Goal: Complete application form: Complete application form

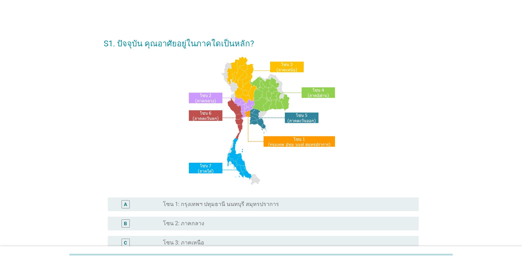
scroll to position [69, 0]
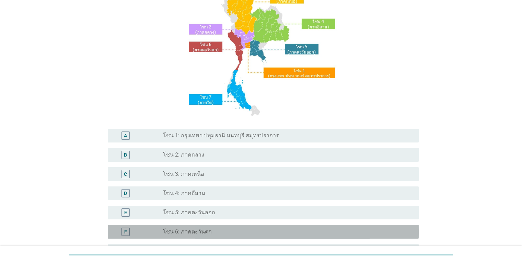
click at [194, 231] on label "โซน 6: ภาคตะวันตก" at bounding box center [187, 231] width 49 height 7
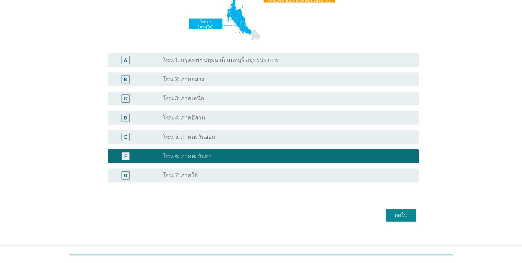
scroll to position [152, 0]
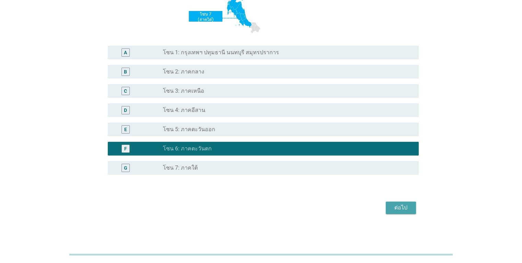
click at [401, 208] on div "ต่อไป" at bounding box center [400, 208] width 19 height 8
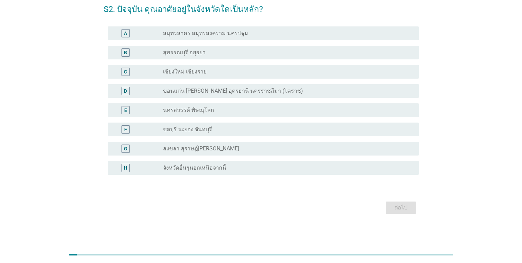
scroll to position [0, 0]
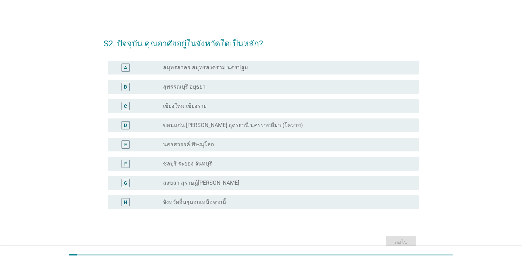
click at [244, 202] on div "radio_button_unchecked จังหวัดอื่นๆนอกเหนือจากนี้" at bounding box center [285, 202] width 244 height 7
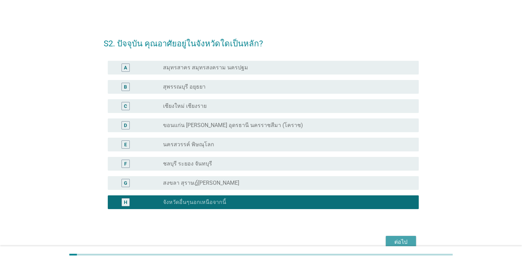
click at [401, 240] on div "ต่อไป" at bounding box center [400, 242] width 19 height 8
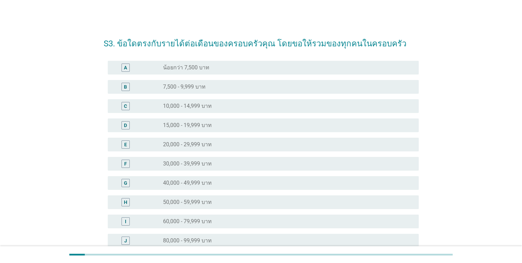
click at [232, 201] on div "radio_button_unchecked 50,000 - 59,999 บาท" at bounding box center [285, 202] width 244 height 7
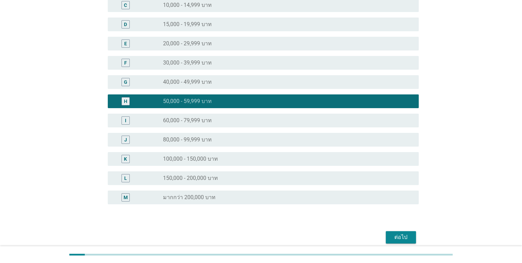
scroll to position [103, 0]
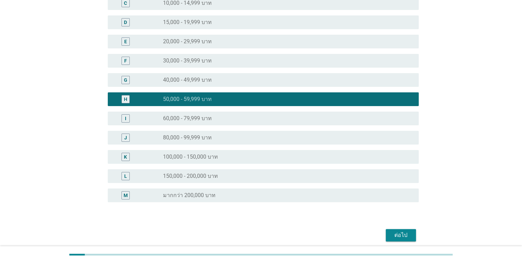
click at [402, 233] on div "ต่อไป" at bounding box center [400, 235] width 19 height 8
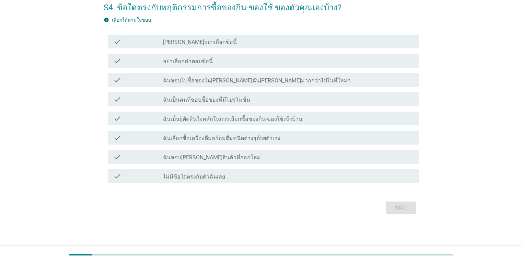
scroll to position [0, 0]
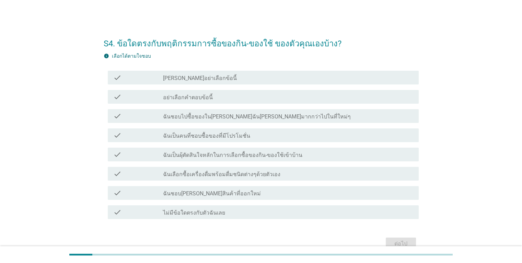
click at [282, 137] on div "check_box_outline_blank ฉันเป็นคนที่ชอบซื้อของที่มีโปรโมชั่น" at bounding box center [288, 135] width 250 height 8
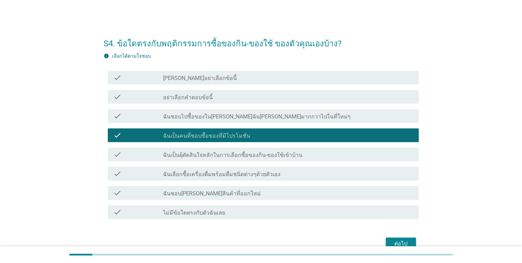
click at [303, 155] on div "check_box_outline_blank ฉันเป็นผุ้ตัดสินใจหลักในการเลือกซื้อของกิน-ของใช้เข้าบ้…" at bounding box center [288, 154] width 250 height 8
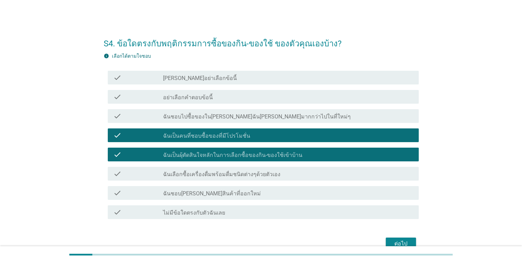
click at [297, 174] on div "check_box_outline_blank ฉันเลือกซื้อเครื่องดื่มพร้อมดื่มชนิดต่างๆด้วยตัวเอง" at bounding box center [288, 174] width 250 height 8
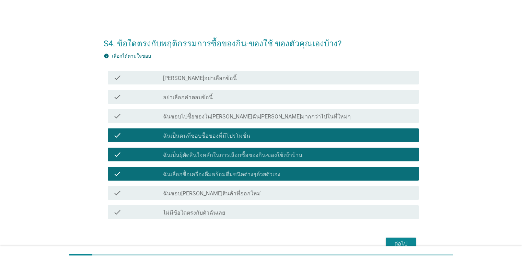
click at [286, 194] on div "check_box_outline_blank ฉันชอบ[PERSON_NAME]สินค้าที่ออกใหม่" at bounding box center [288, 193] width 250 height 8
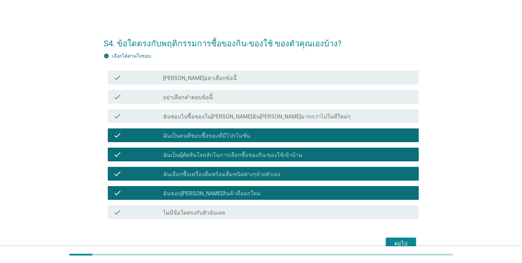
click at [402, 243] on div "ต่อไป" at bounding box center [400, 244] width 19 height 8
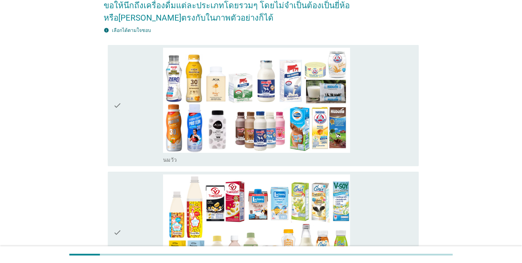
scroll to position [69, 0]
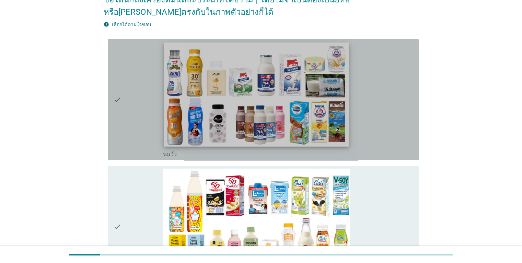
click at [347, 143] on img at bounding box center [256, 94] width 185 height 104
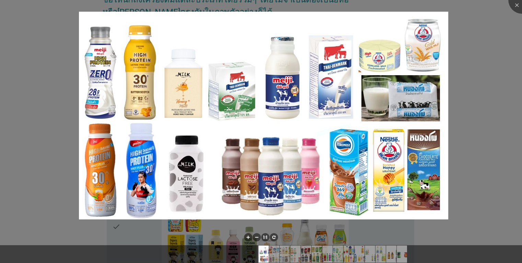
click at [469, 196] on div at bounding box center [261, 131] width 522 height 263
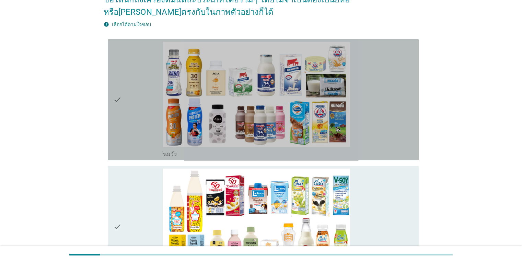
click at [131, 141] on div "check" at bounding box center [138, 100] width 50 height 116
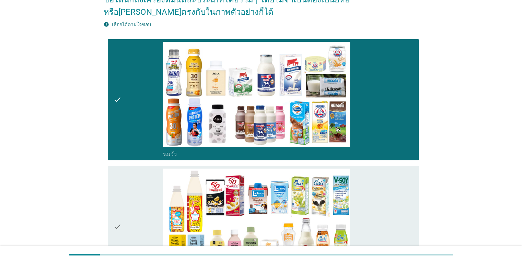
scroll to position [172, 0]
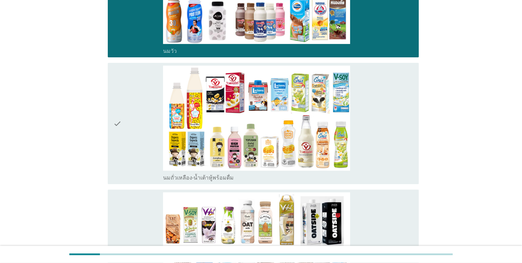
click at [132, 159] on div "check" at bounding box center [138, 124] width 50 height 116
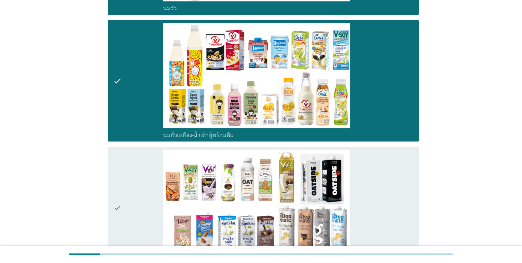
scroll to position [275, 0]
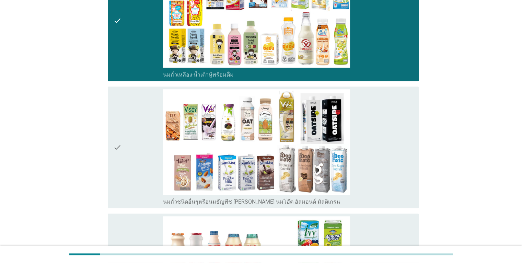
click at [137, 164] on div "check" at bounding box center [138, 147] width 50 height 116
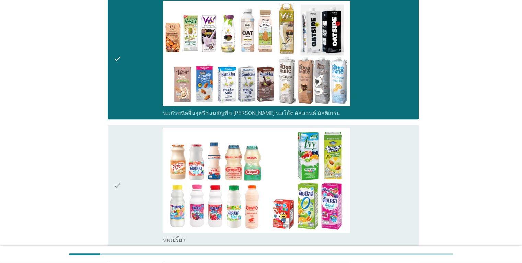
scroll to position [412, 0]
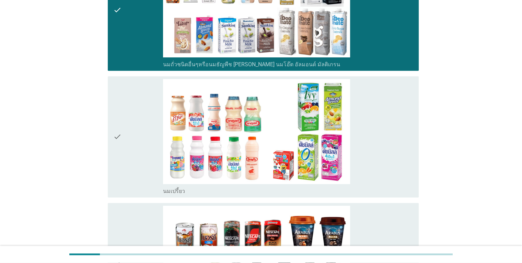
click at [137, 177] on div "check" at bounding box center [138, 137] width 50 height 116
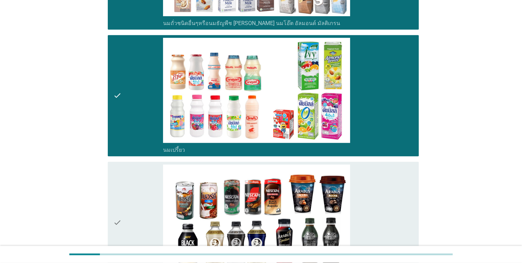
scroll to position [515, 0]
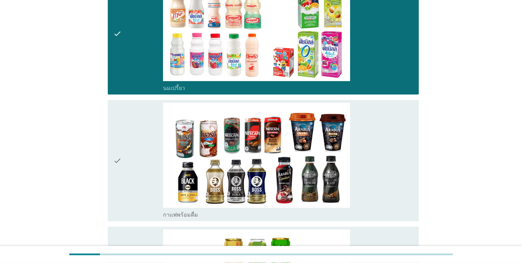
click at [139, 177] on div "check" at bounding box center [138, 161] width 50 height 116
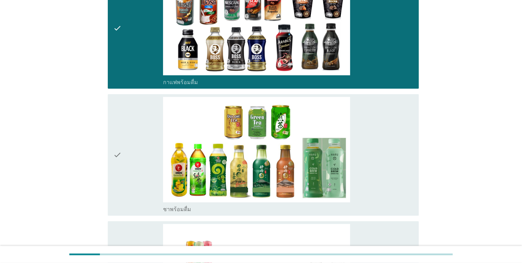
scroll to position [652, 0]
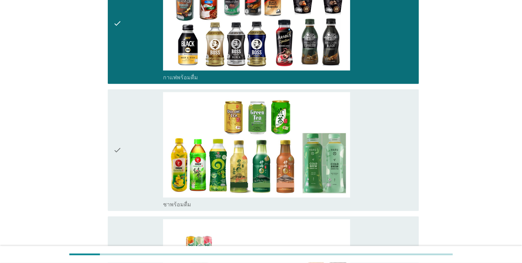
click at [139, 177] on div "check" at bounding box center [138, 150] width 50 height 116
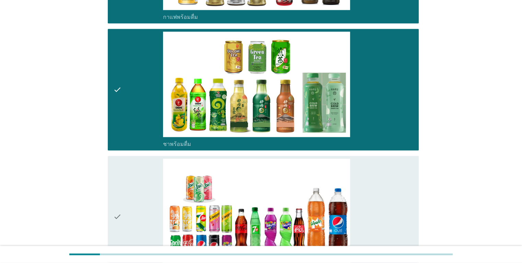
scroll to position [789, 0]
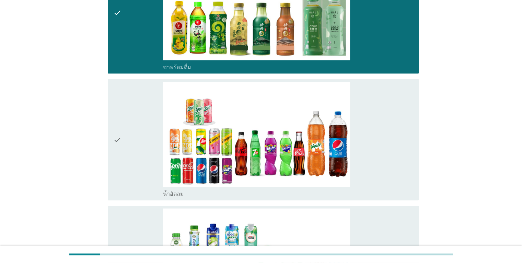
click at [130, 178] on div "check" at bounding box center [138, 140] width 50 height 116
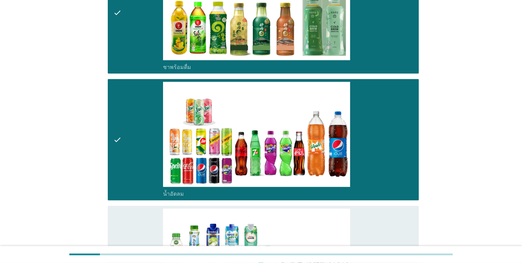
scroll to position [892, 0]
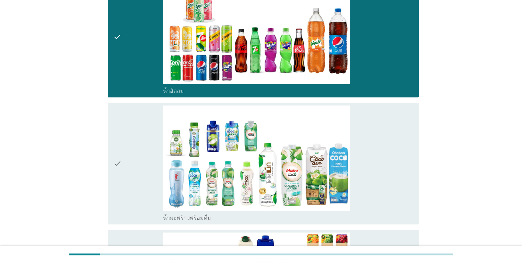
click at [131, 204] on div "check" at bounding box center [138, 163] width 50 height 116
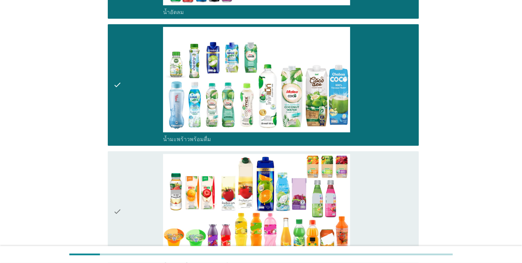
scroll to position [1064, 0]
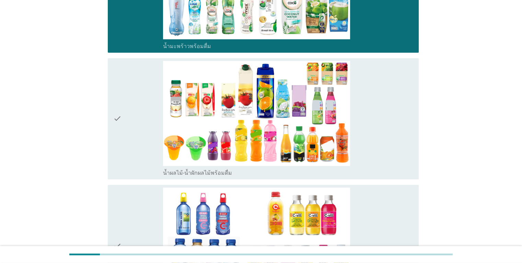
click at [137, 170] on div "check" at bounding box center [138, 119] width 50 height 116
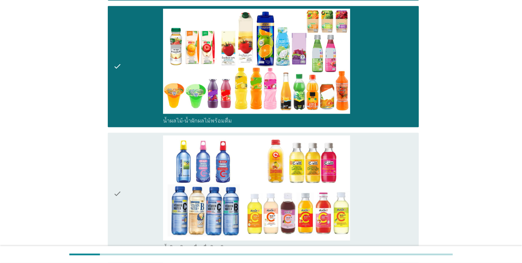
scroll to position [1167, 0]
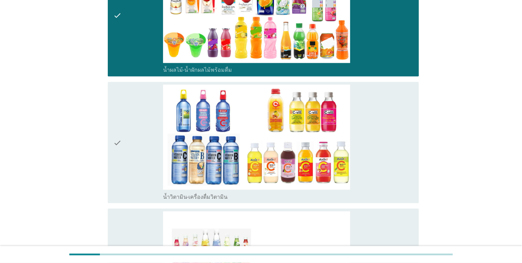
click at [137, 185] on div "check" at bounding box center [138, 142] width 50 height 116
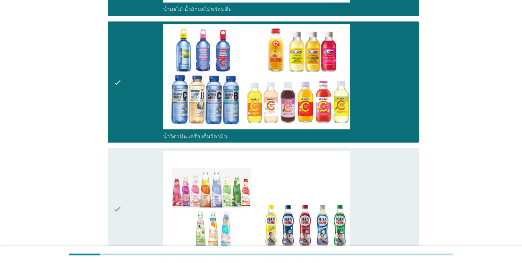
scroll to position [1270, 0]
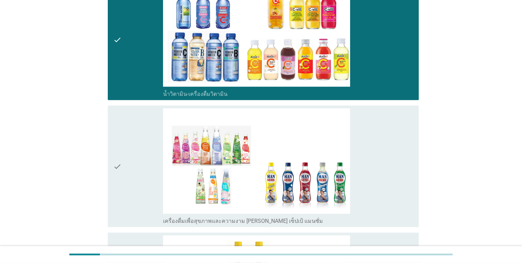
click at [135, 196] on div "check" at bounding box center [138, 166] width 50 height 116
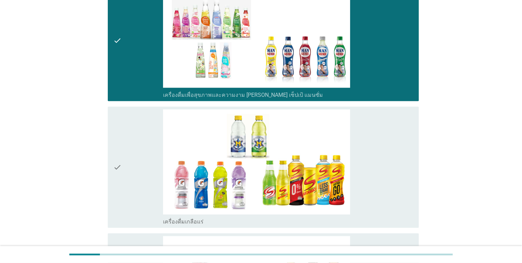
scroll to position [1407, 0]
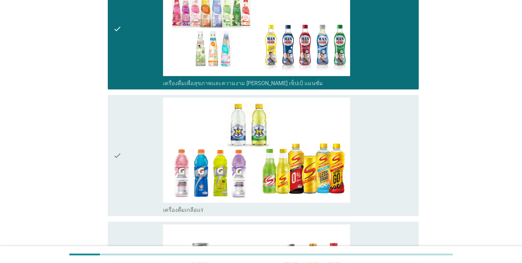
click at [129, 190] on div "check" at bounding box center [138, 156] width 50 height 116
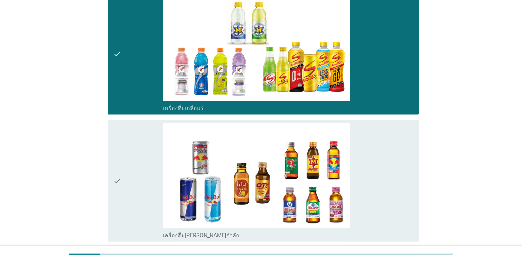
scroll to position [1510, 0]
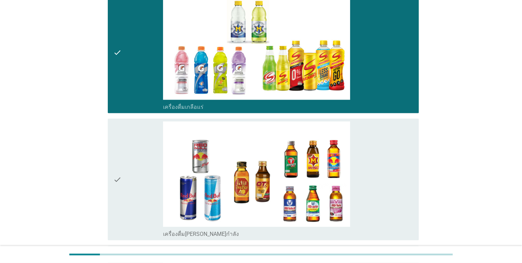
click at [130, 216] on div "check" at bounding box center [138, 179] width 50 height 116
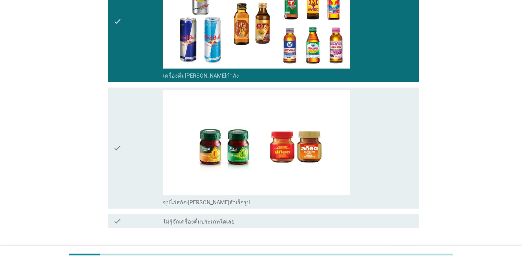
scroll to position [1711, 0]
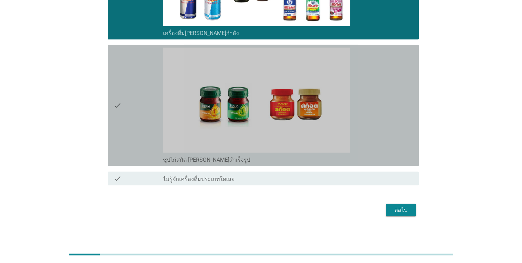
click at [133, 144] on div "check" at bounding box center [138, 106] width 50 height 116
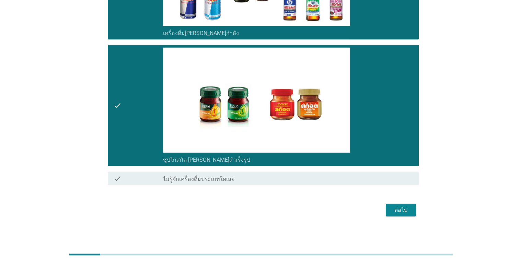
click at [406, 206] on div "ต่อไป" at bounding box center [400, 210] width 19 height 8
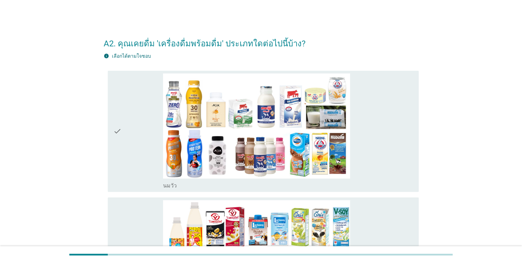
click at [138, 168] on div "check" at bounding box center [138, 131] width 50 height 116
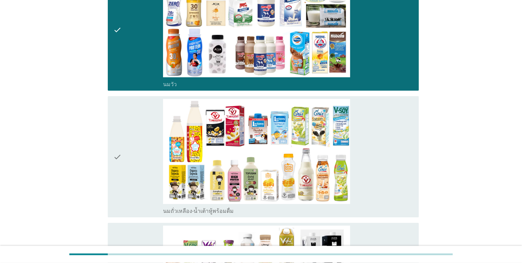
scroll to position [103, 0]
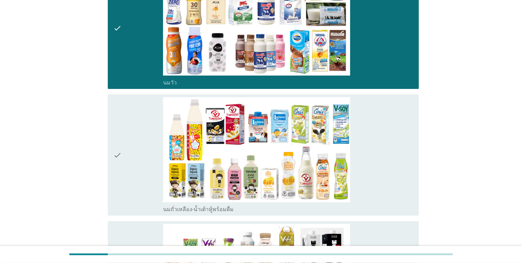
click at [137, 162] on div "check" at bounding box center [138, 155] width 50 height 116
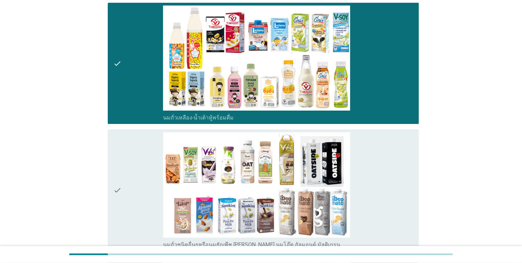
scroll to position [206, 0]
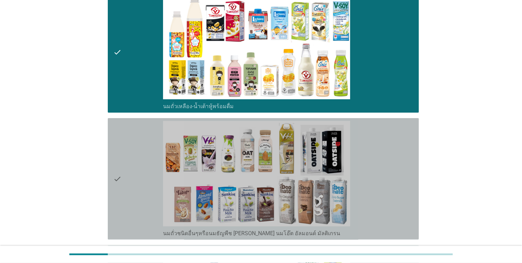
click at [143, 189] on div "check" at bounding box center [138, 179] width 50 height 116
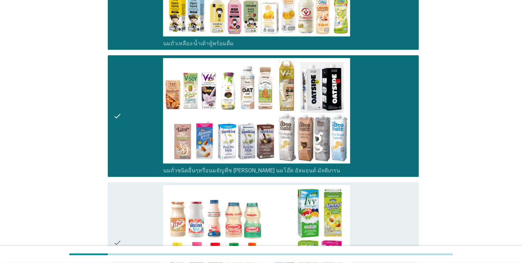
scroll to position [343, 0]
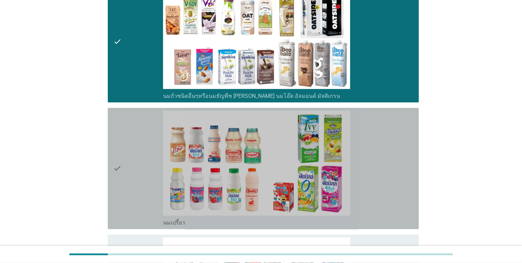
click at [127, 200] on div "check" at bounding box center [138, 169] width 50 height 116
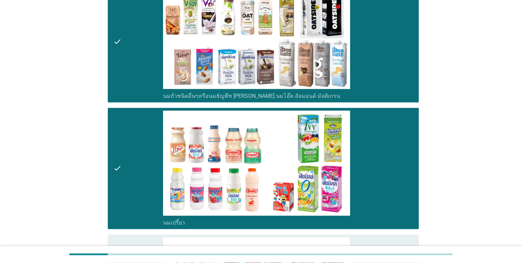
scroll to position [480, 0]
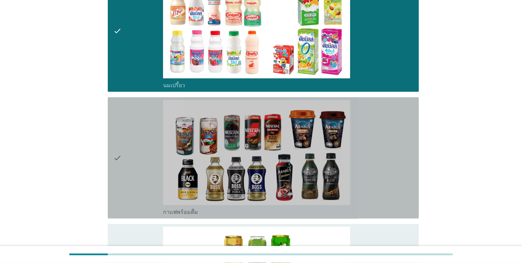
click at [133, 188] on div "check" at bounding box center [138, 158] width 50 height 116
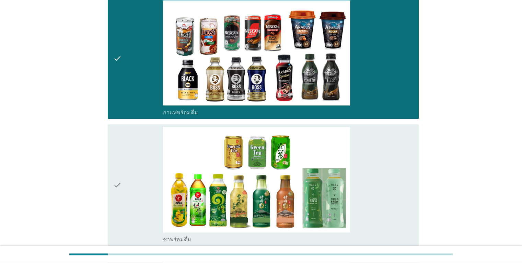
scroll to position [583, 0]
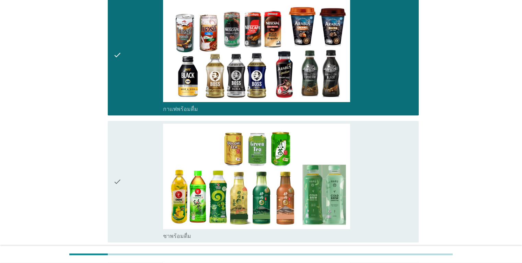
click at [139, 216] on div "check" at bounding box center [138, 182] width 50 height 116
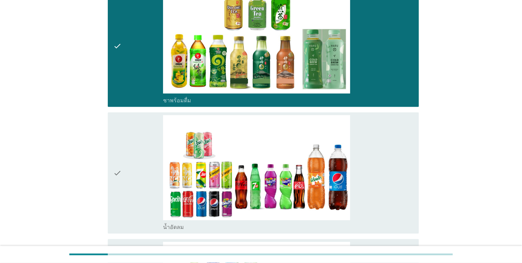
scroll to position [721, 0]
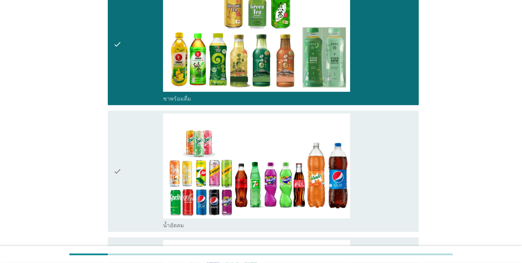
click at [139, 217] on div "check" at bounding box center [138, 171] width 50 height 116
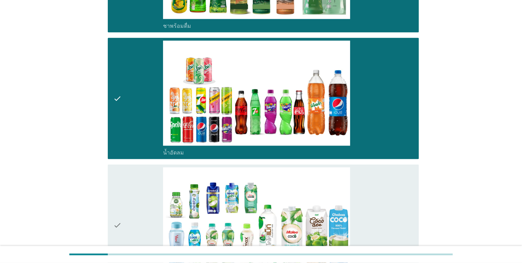
scroll to position [824, 0]
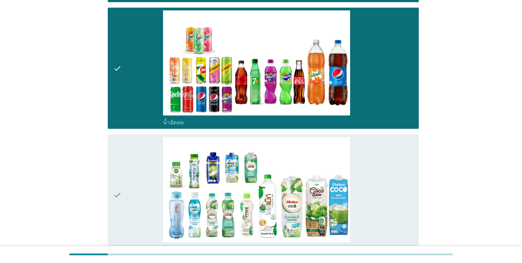
click at [140, 216] on div "check" at bounding box center [138, 195] width 50 height 116
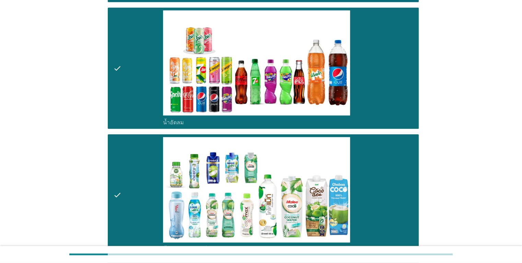
scroll to position [961, 0]
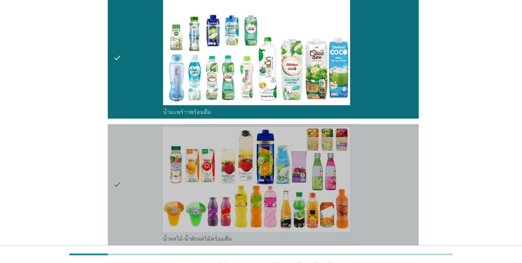
click at [140, 213] on div "check" at bounding box center [138, 185] width 50 height 116
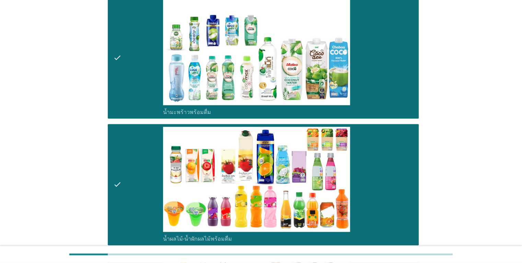
scroll to position [1167, 0]
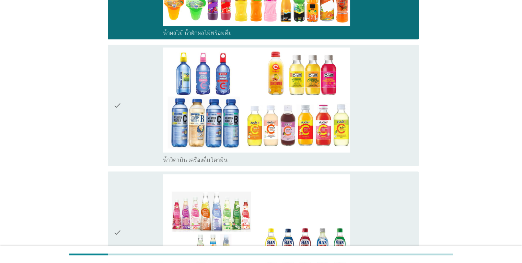
drag, startPoint x: 146, startPoint y: 147, endPoint x: 144, endPoint y: 162, distance: 14.5
click at [146, 148] on div "check" at bounding box center [138, 105] width 50 height 116
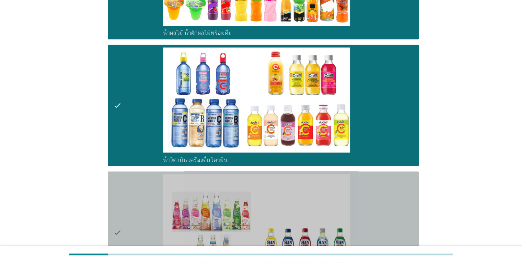
click at [144, 213] on div "check" at bounding box center [138, 232] width 50 height 116
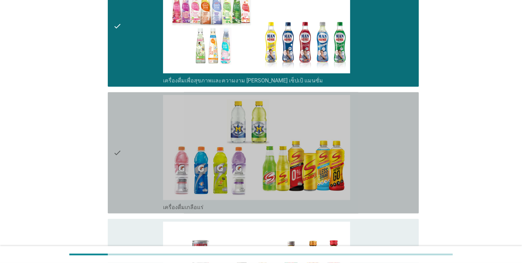
click at [146, 181] on div "check" at bounding box center [138, 153] width 50 height 116
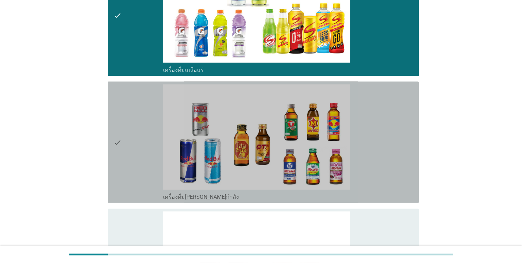
click at [146, 178] on div "check" at bounding box center [138, 142] width 50 height 116
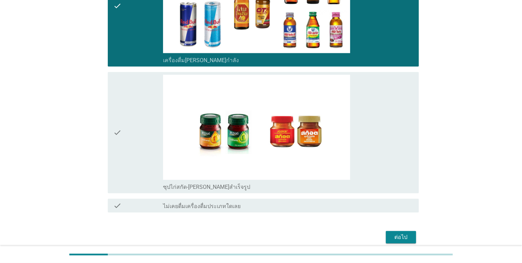
scroll to position [1647, 0]
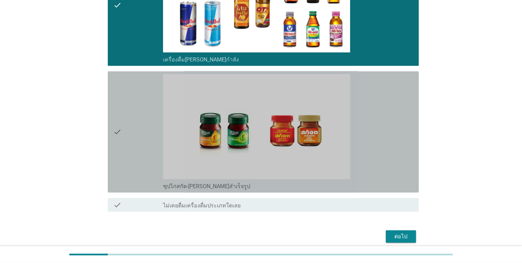
click at [139, 172] on div "check" at bounding box center [138, 132] width 50 height 116
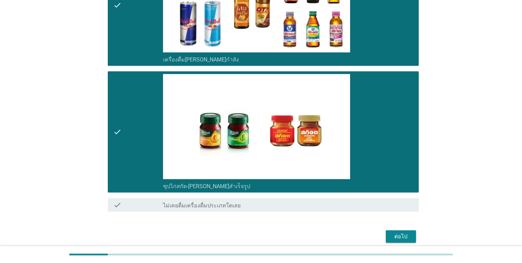
click at [409, 233] on div "ต่อไป" at bounding box center [400, 236] width 19 height 8
